Goal: Task Accomplishment & Management: Use online tool/utility

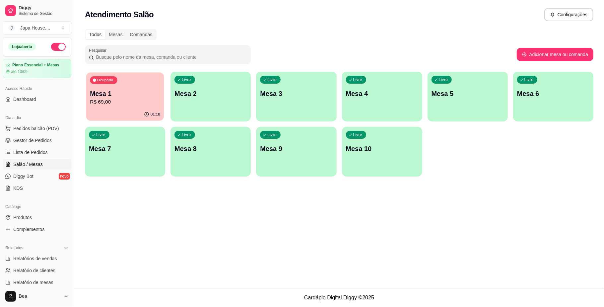
click at [109, 111] on div "01:18" at bounding box center [125, 114] width 78 height 13
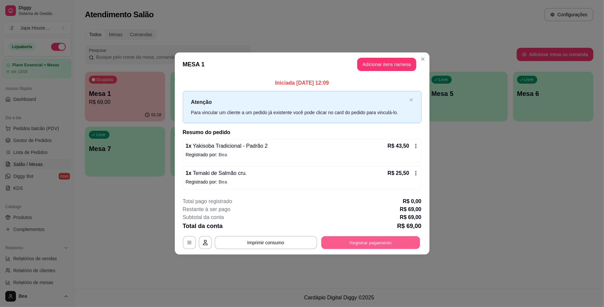
click at [365, 241] on button "Registrar pagamento" at bounding box center [370, 242] width 99 height 13
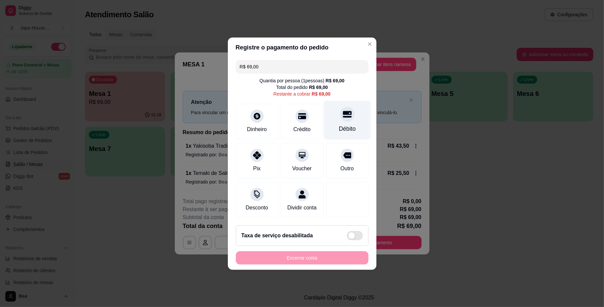
click at [343, 130] on div "Débito" at bounding box center [347, 119] width 47 height 39
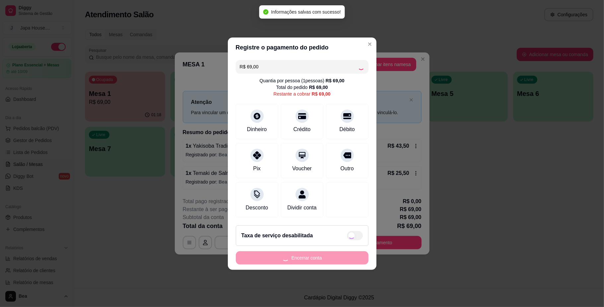
type input "R$ 0,00"
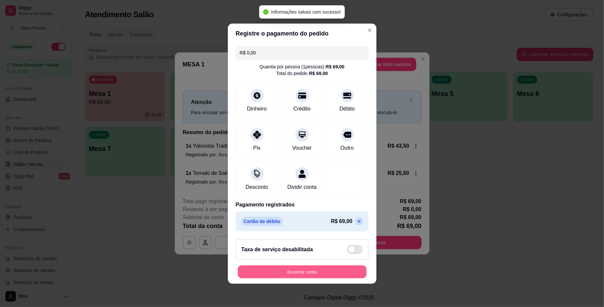
click at [314, 274] on button "Encerrar conta" at bounding box center [302, 271] width 129 height 13
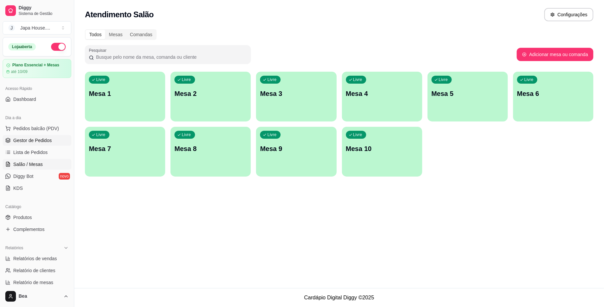
click at [51, 137] on ul "Pedidos balcão (PDV) Gestor de Pedidos Lista de Pedidos Salão / Mesas Diggy Bot…" at bounding box center [37, 158] width 69 height 70
click at [51, 137] on link "Gestor de Pedidos" at bounding box center [37, 140] width 69 height 11
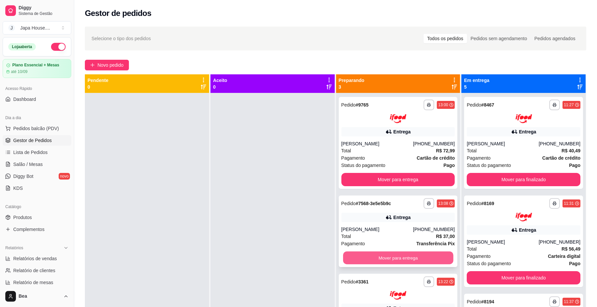
click at [373, 258] on button "Mover para entrega" at bounding box center [398, 257] width 110 height 13
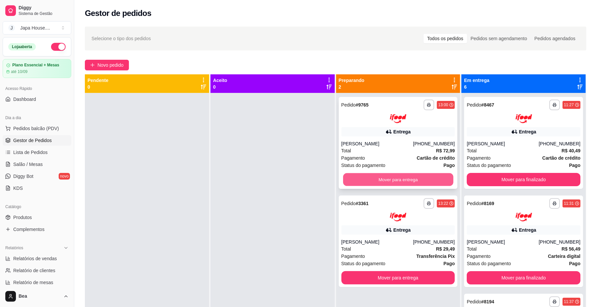
click at [401, 178] on button "Mover para entrega" at bounding box center [398, 179] width 110 height 13
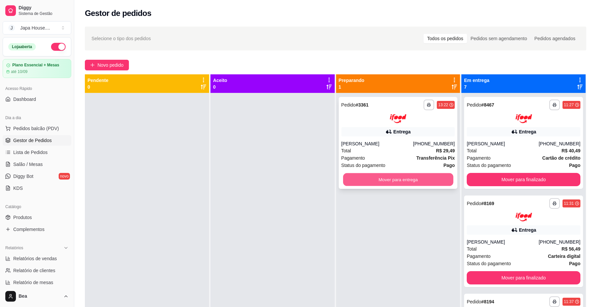
click at [386, 174] on button "Mover para entrega" at bounding box center [398, 179] width 110 height 13
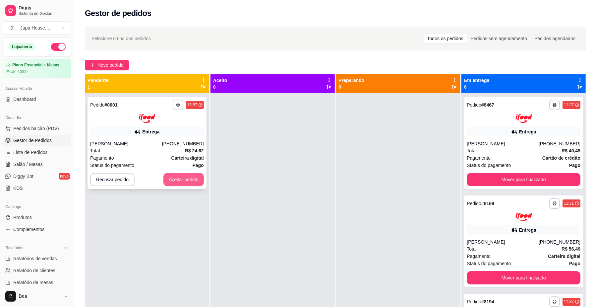
click at [190, 179] on button "Aceitar pedido" at bounding box center [184, 179] width 40 height 13
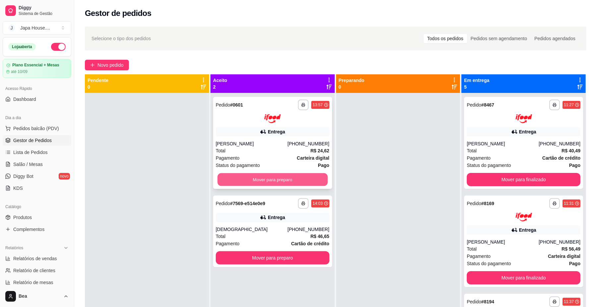
click at [291, 177] on button "Mover para preparo" at bounding box center [273, 179] width 110 height 13
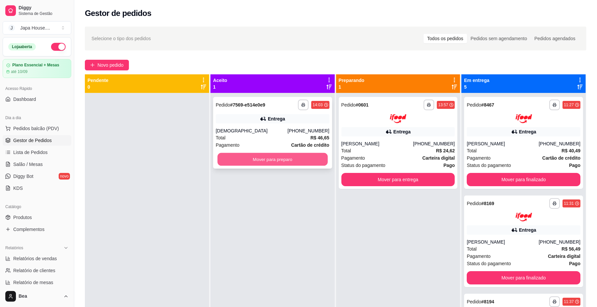
click at [286, 158] on button "Mover para preparo" at bounding box center [273, 159] width 110 height 13
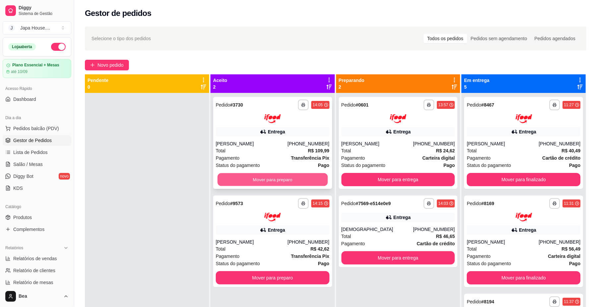
click at [308, 174] on button "Mover para preparo" at bounding box center [273, 179] width 110 height 13
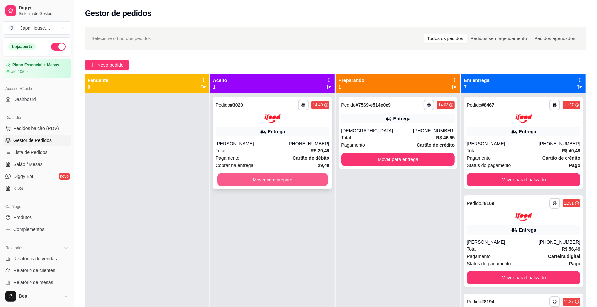
click at [299, 177] on button "Mover para preparo" at bounding box center [273, 179] width 110 height 13
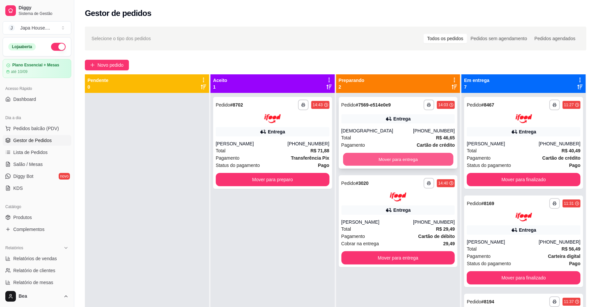
click at [353, 157] on button "Mover para entrega" at bounding box center [398, 159] width 110 height 13
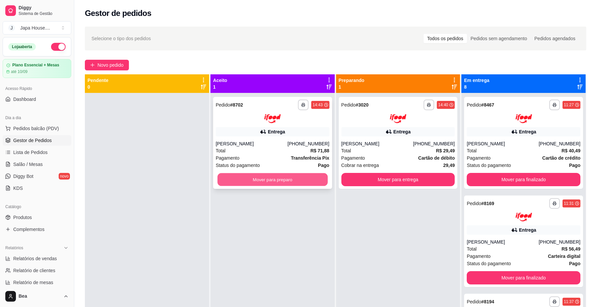
click at [296, 184] on button "Mover para preparo" at bounding box center [273, 179] width 110 height 13
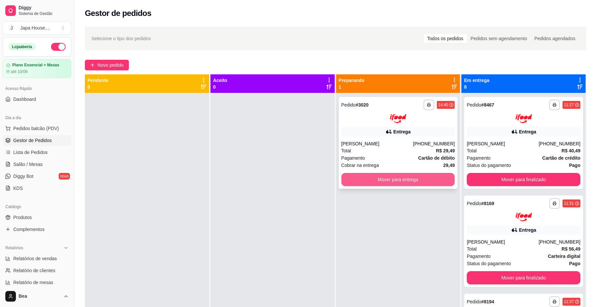
click at [422, 182] on button "Mover para entrega" at bounding box center [399, 179] width 114 height 13
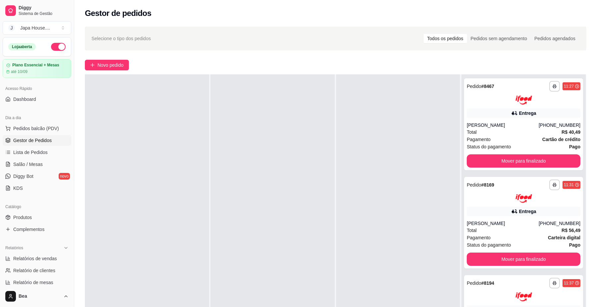
scroll to position [101, 0]
